Goal: Information Seeking & Learning: Learn about a topic

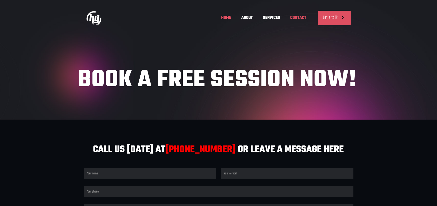
click at [230, 17] on span "HOME" at bounding box center [227, 17] width 20 height 15
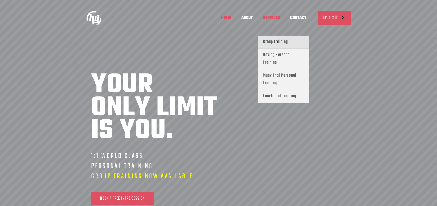
scroll to position [0, 224]
click at [278, 40] on span "Group Training" at bounding box center [275, 42] width 25 height 8
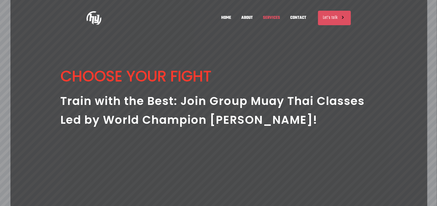
scroll to position [0, 75]
